Goal: Find specific fact: Find specific page/section

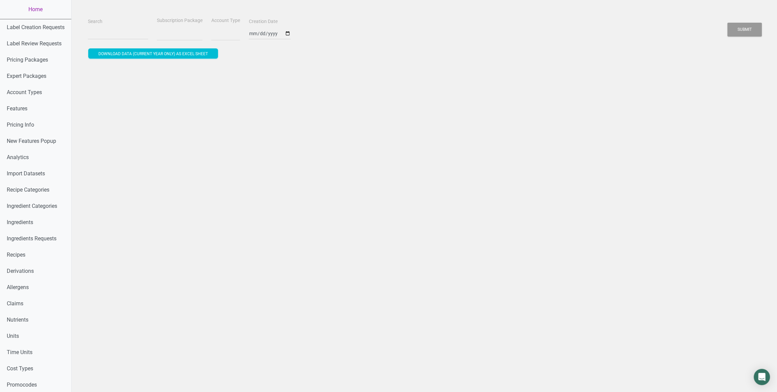
select select
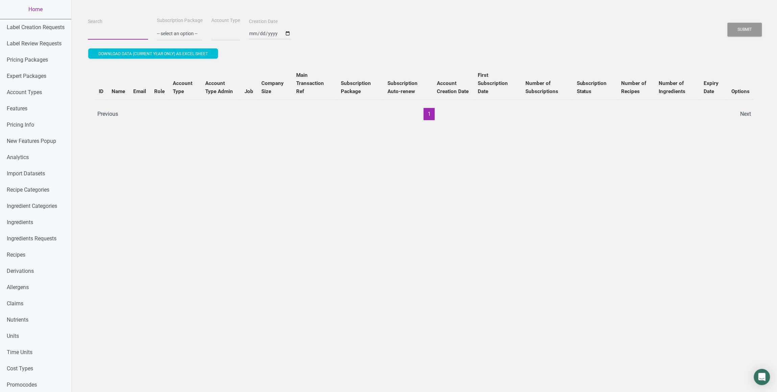
click at [92, 32] on input "Search" at bounding box center [118, 33] width 60 height 12
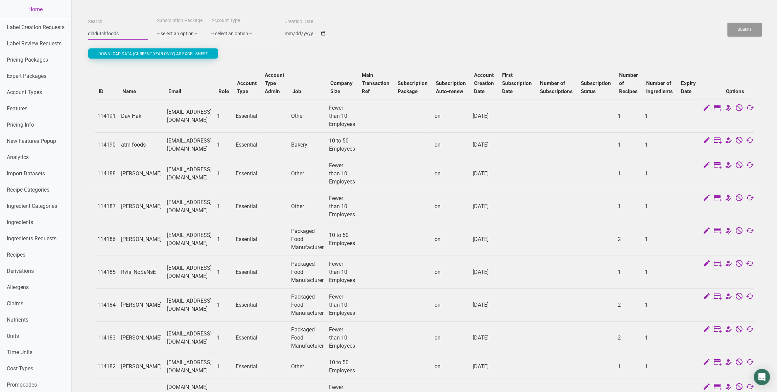
click at [728, 23] on button "Submit" at bounding box center [745, 30] width 34 height 14
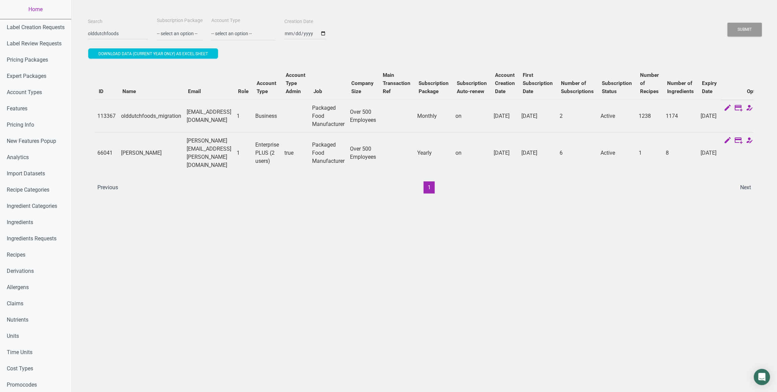
click at [106, 116] on td "113367" at bounding box center [107, 115] width 24 height 33
copy td "113367"
click at [107, 149] on td "66041" at bounding box center [107, 152] width 24 height 41
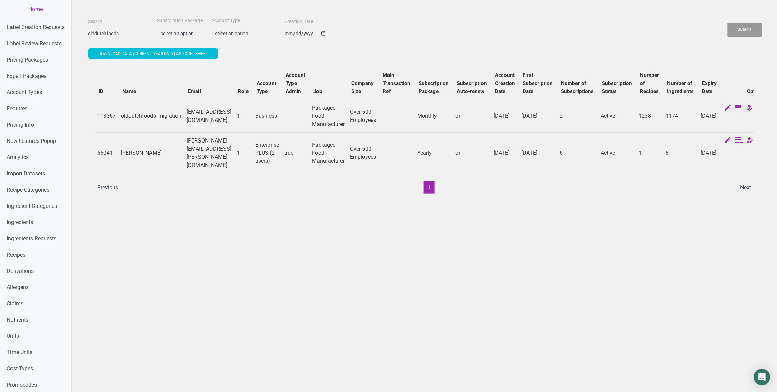
copy td "66041"
drag, startPoint x: 224, startPoint y: 149, endPoint x: 271, endPoint y: 148, distance: 47.3
click at [234, 148] on td "[PERSON_NAME][EMAIL_ADDRESS][PERSON_NAME][DOMAIN_NAME]" at bounding box center [209, 152] width 50 height 41
click at [224, 151] on td "[PERSON_NAME][EMAIL_ADDRESS][PERSON_NAME][DOMAIN_NAME]" at bounding box center [209, 152] width 50 height 41
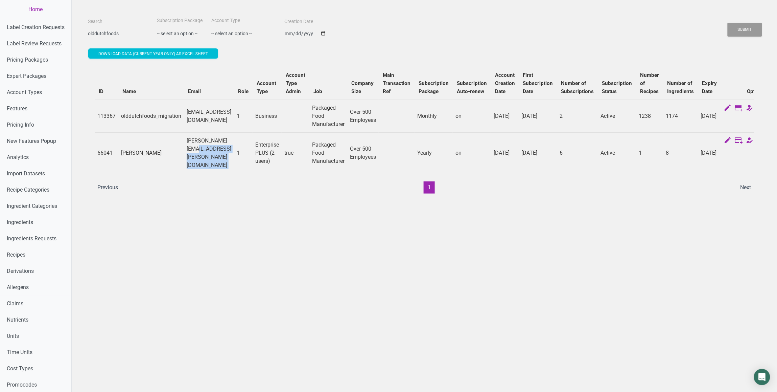
click at [224, 151] on td "[PERSON_NAME][EMAIL_ADDRESS][PERSON_NAME][DOMAIN_NAME]" at bounding box center [209, 152] width 50 height 41
copy td "[PERSON_NAME][EMAIL_ADDRESS][PERSON_NAME][DOMAIN_NAME]"
click at [129, 36] on input "olddutchfoods" at bounding box center [118, 33] width 60 height 12
click at [728, 23] on button "Submit" at bounding box center [745, 30] width 34 height 14
paste input "silver"
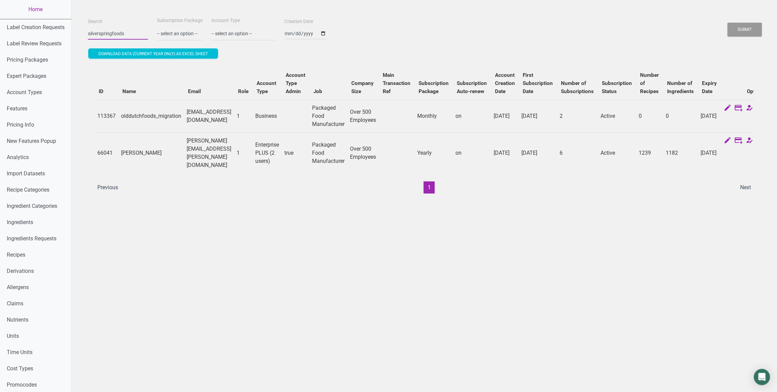
click at [728, 23] on button "Submit" at bounding box center [745, 30] width 34 height 14
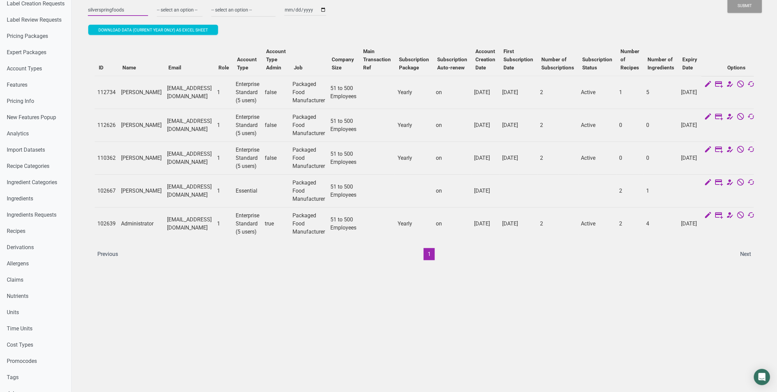
scroll to position [27, 0]
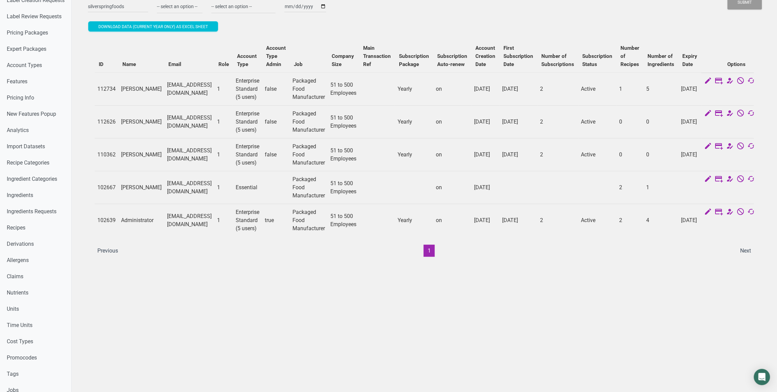
click at [200, 224] on td "[EMAIL_ADDRESS][DOMAIN_NAME]" at bounding box center [189, 220] width 50 height 33
copy td "[EMAIL_ADDRESS][DOMAIN_NAME]"
click at [106, 221] on td "102639" at bounding box center [107, 220] width 24 height 33
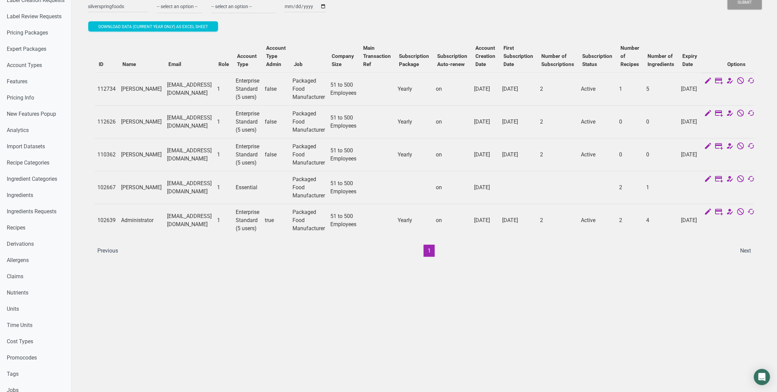
click at [106, 221] on td "102639" at bounding box center [107, 220] width 24 height 33
copy td "102639"
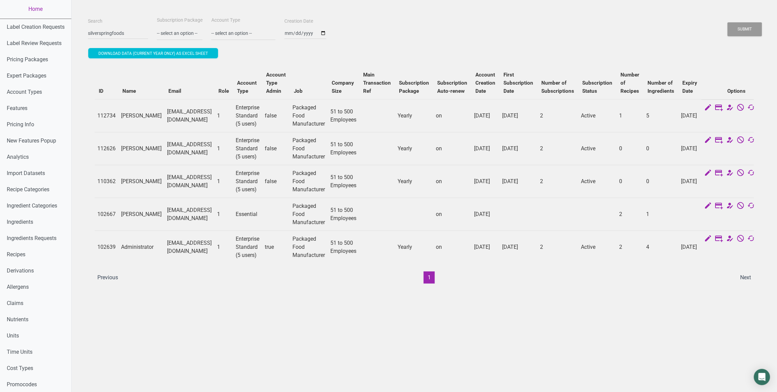
scroll to position [0, 0]
drag, startPoint x: 113, startPoint y: 34, endPoint x: 151, endPoint y: 36, distance: 38.9
click at [151, 36] on div "Search silverspringfoods Subscription Package -- select an option -- Monthly Ye…" at bounding box center [424, 28] width 676 height 24
click at [728, 23] on button "Submit" at bounding box center [745, 30] width 34 height 14
drag, startPoint x: 101, startPoint y: 32, endPoint x: 144, endPoint y: 38, distance: 42.7
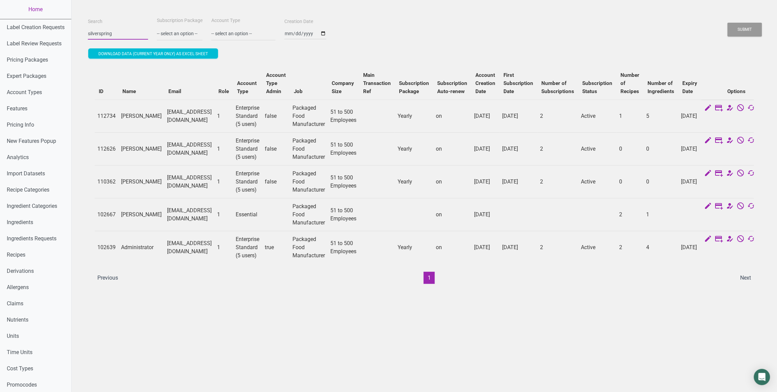
click at [144, 38] on div "Search silverspring" at bounding box center [118, 28] width 64 height 23
click at [728, 23] on button "Submit" at bounding box center [745, 30] width 34 height 14
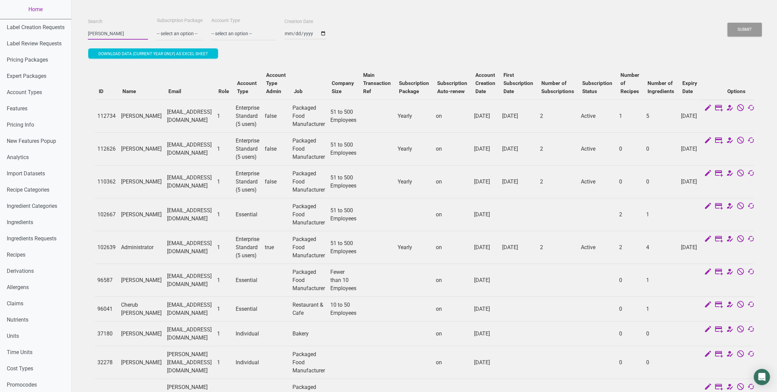
click at [129, 38] on input "[PERSON_NAME]" at bounding box center [118, 33] width 60 height 12
type input "migration"
click at [728, 23] on button "Submit" at bounding box center [745, 30] width 34 height 14
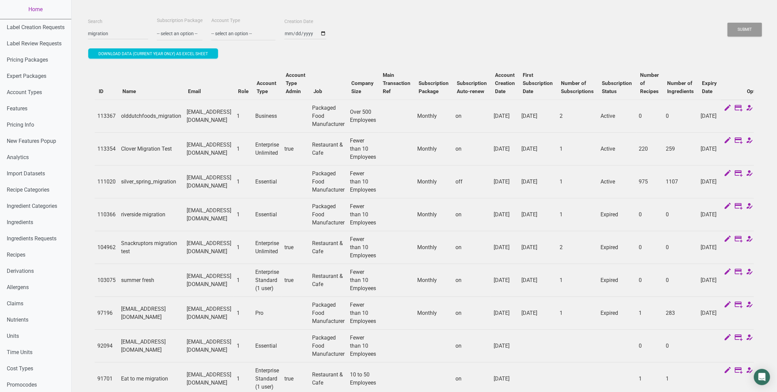
click at [234, 182] on td "[EMAIL_ADDRESS][DOMAIN_NAME]" at bounding box center [209, 181] width 50 height 33
copy td "[EMAIL_ADDRESS][DOMAIN_NAME]"
click at [104, 180] on td "111020" at bounding box center [107, 181] width 24 height 33
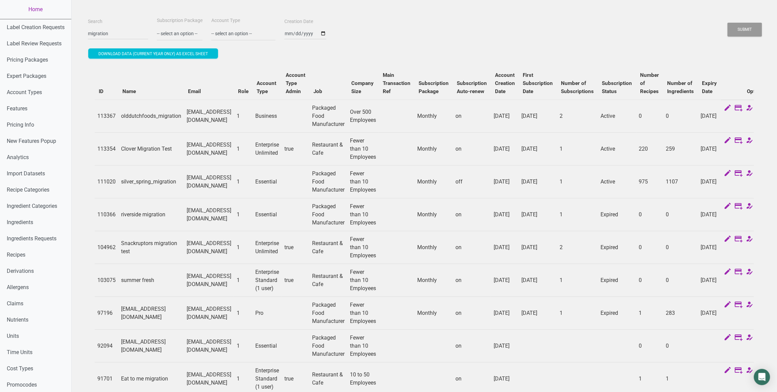
click at [104, 180] on td "111020" at bounding box center [107, 181] width 24 height 33
copy td "111020"
click at [119, 38] on input "migration" at bounding box center [118, 33] width 60 height 12
click at [110, 36] on input "migration" at bounding box center [118, 33] width 60 height 12
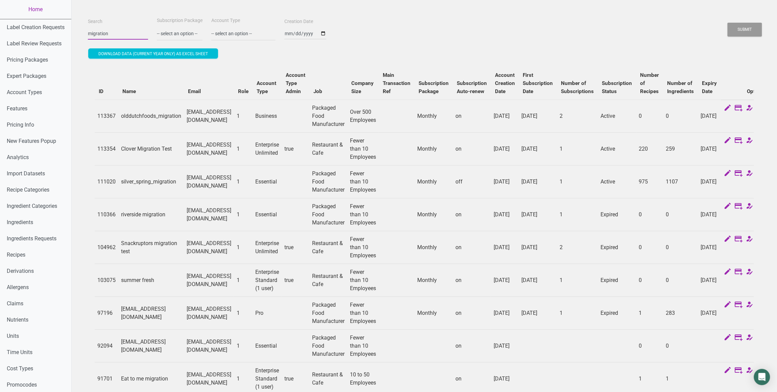
click at [110, 36] on input "migration" at bounding box center [118, 33] width 60 height 12
type input "silverspringfoods"
click at [728, 23] on button "Submit" at bounding box center [745, 30] width 34 height 14
